Goal: Transaction & Acquisition: Purchase product/service

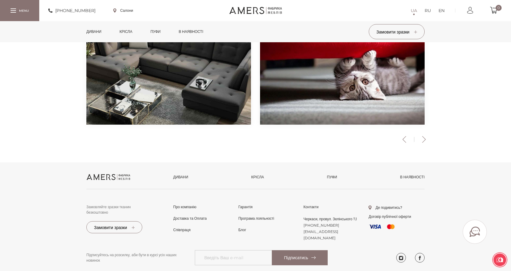
click at [92, 30] on link "Дивани" at bounding box center [94, 31] width 24 height 21
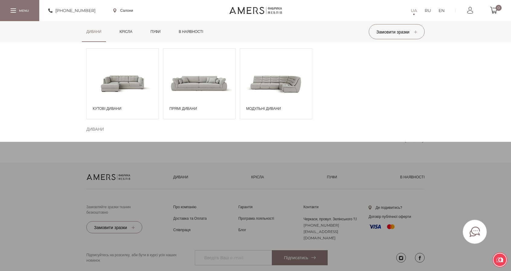
click at [205, 85] on span at bounding box center [199, 83] width 72 height 42
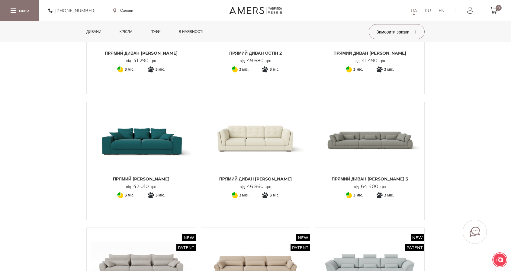
scroll to position [302, 0]
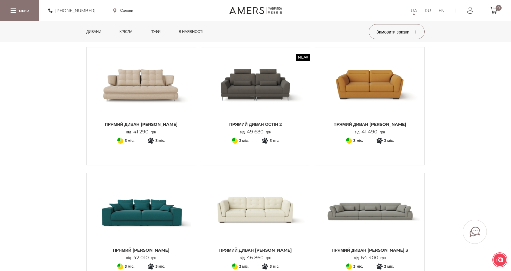
click at [372, 92] on img at bounding box center [370, 85] width 100 height 66
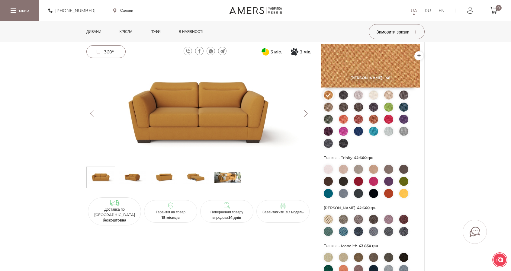
scroll to position [30, 0]
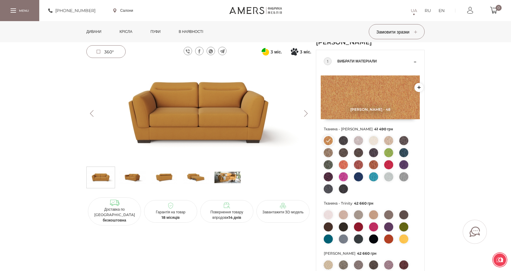
click at [97, 35] on link "Дивани" at bounding box center [94, 31] width 24 height 21
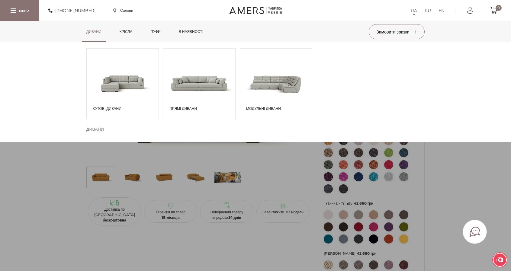
click at [193, 84] on span at bounding box center [199, 83] width 72 height 42
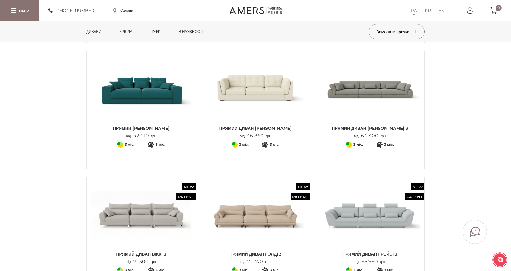
scroll to position [423, 0]
